Goal: Entertainment & Leisure: Consume media (video, audio)

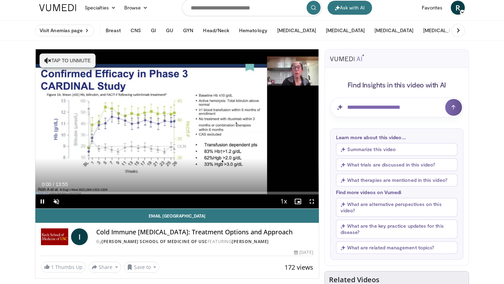
scroll to position [8, 0]
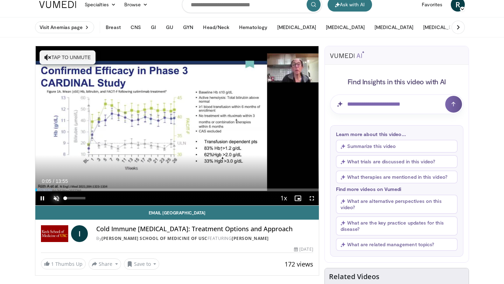
click at [55, 197] on span "Video Player" at bounding box center [56, 199] width 14 height 14
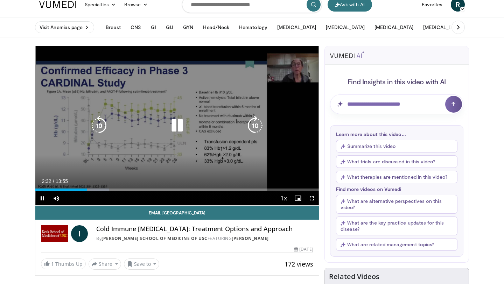
click at [173, 126] on icon "Video Player" at bounding box center [177, 126] width 20 height 20
